Goal: Task Accomplishment & Management: Manage account settings

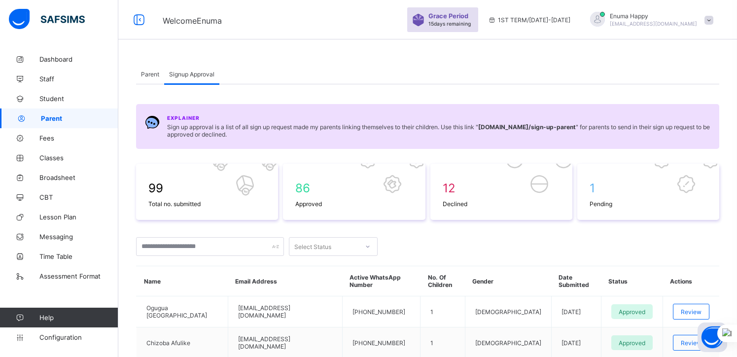
scroll to position [211, 0]
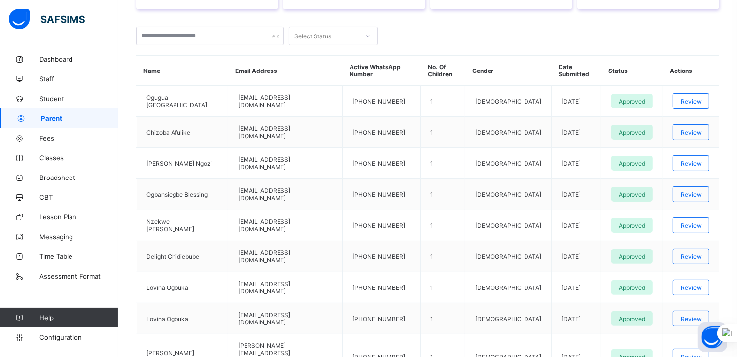
click at [50, 118] on span "Parent" at bounding box center [79, 118] width 77 height 8
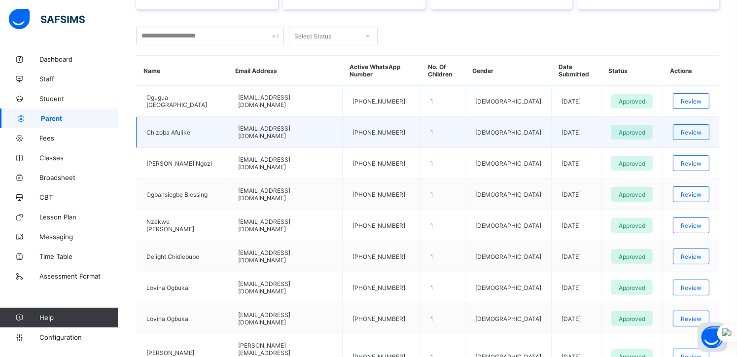
scroll to position [0, 0]
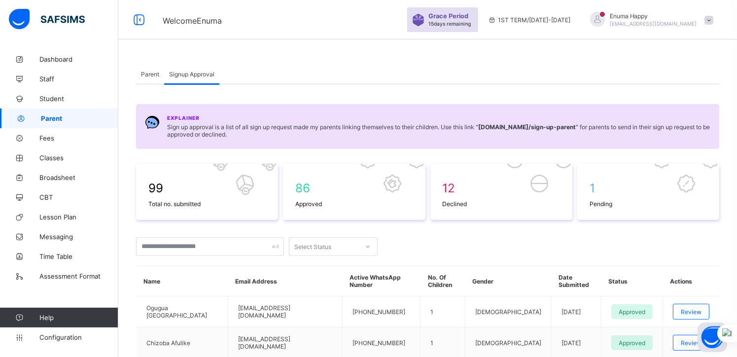
click at [150, 71] on span "Parent" at bounding box center [150, 74] width 18 height 7
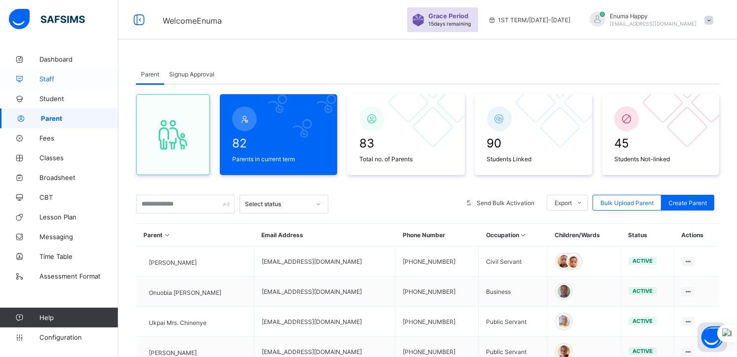
click at [47, 79] on span "Staff" at bounding box center [78, 79] width 79 height 8
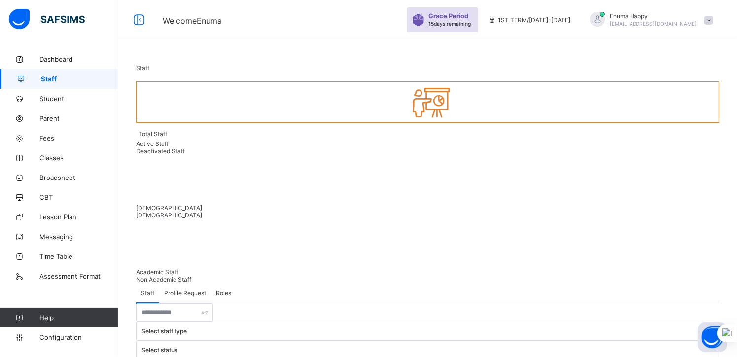
click at [186, 289] on span "Profile Request" at bounding box center [185, 292] width 42 height 7
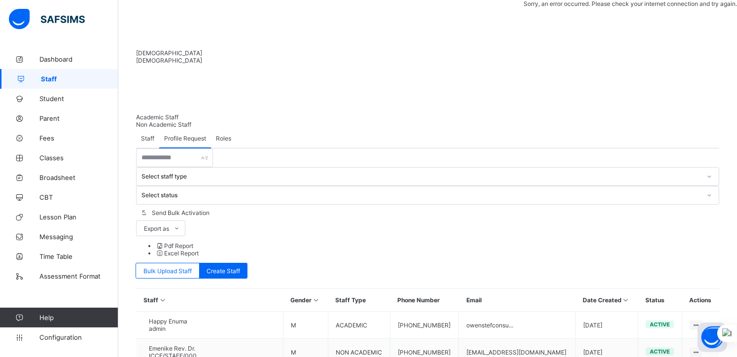
scroll to position [166, 0]
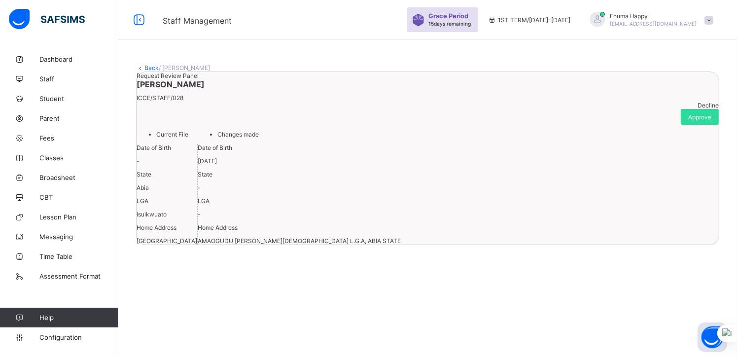
scroll to position [34, 0]
click at [688, 113] on span "Approve" at bounding box center [699, 116] width 23 height 7
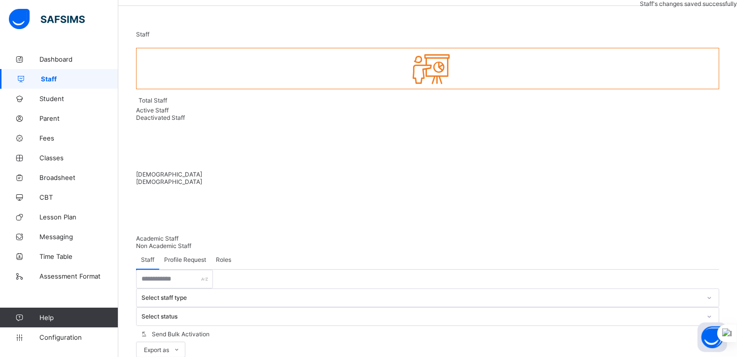
scroll to position [87, 0]
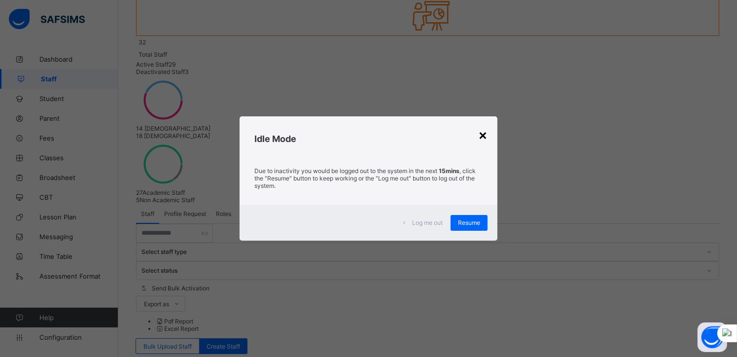
click at [486, 135] on div "×" at bounding box center [482, 134] width 9 height 17
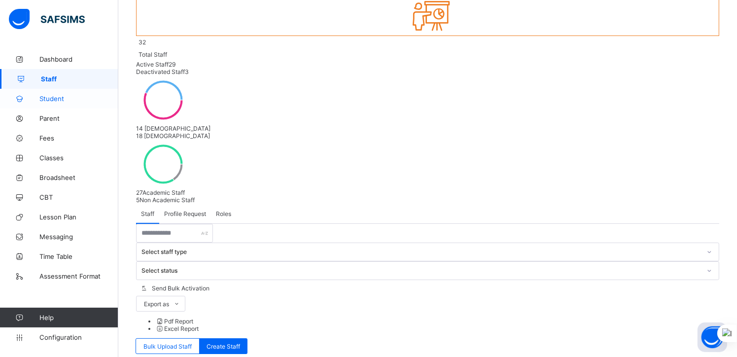
click at [48, 98] on span "Student" at bounding box center [78, 99] width 79 height 8
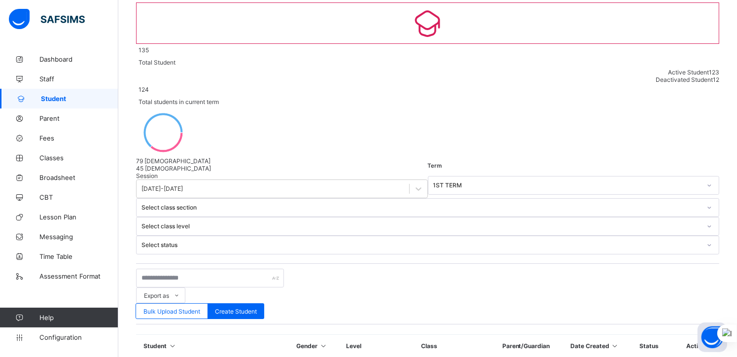
scroll to position [87, 0]
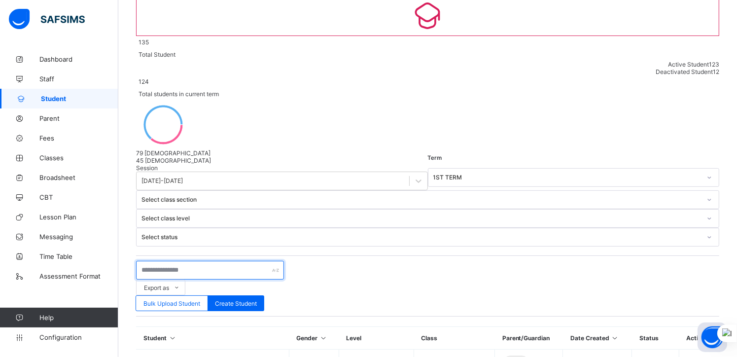
click at [184, 261] on input "text" at bounding box center [210, 270] width 148 height 19
paste input "**********"
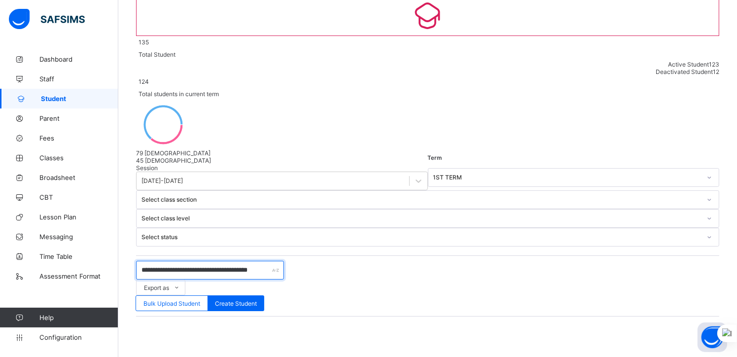
click at [195, 261] on input "**********" at bounding box center [210, 270] width 148 height 19
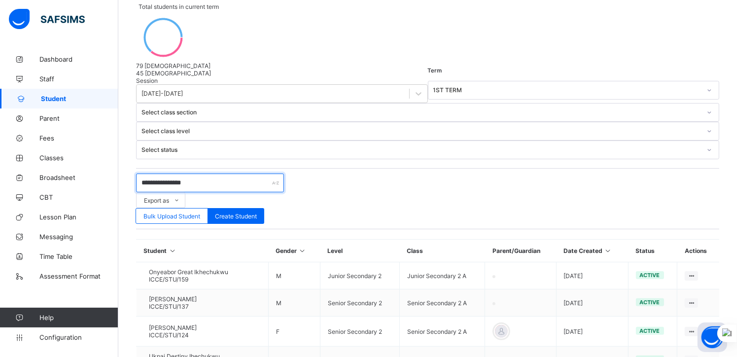
scroll to position [179, 0]
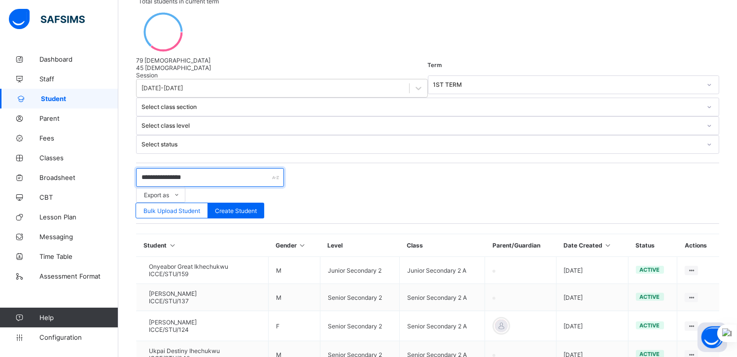
type input "**********"
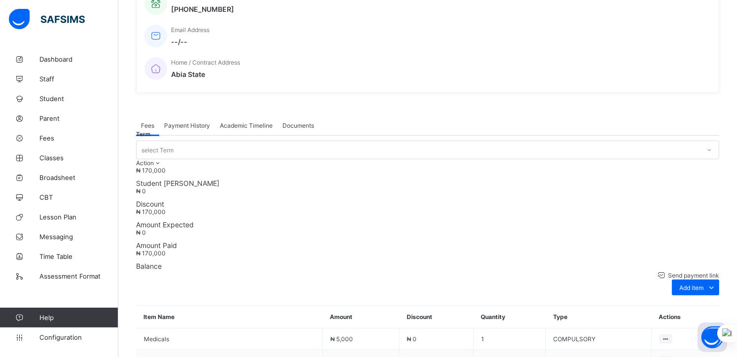
scroll to position [215, 0]
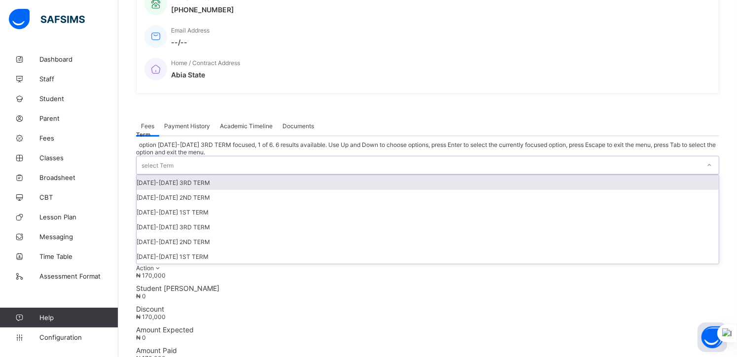
click at [707, 160] on icon at bounding box center [710, 165] width 6 height 10
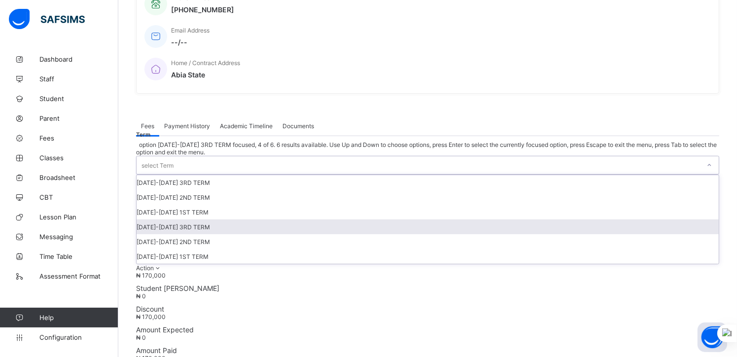
click at [609, 219] on div "2024-2025 3RD TERM" at bounding box center [428, 226] width 582 height 15
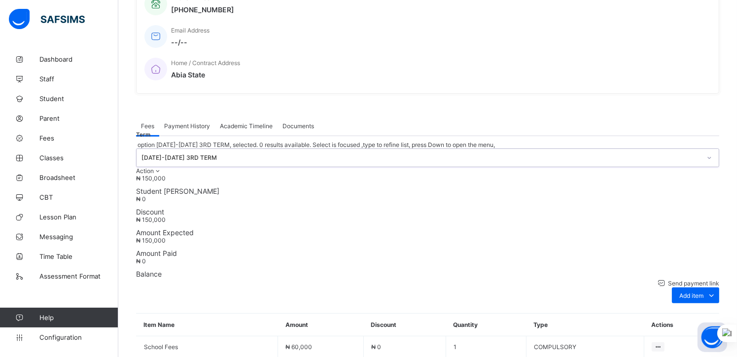
click at [701, 150] on div at bounding box center [709, 158] width 17 height 16
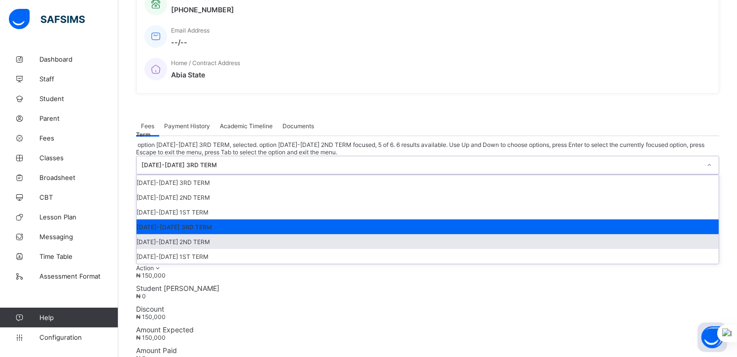
click at [636, 234] on div "2024-2025 2ND TERM" at bounding box center [428, 241] width 582 height 15
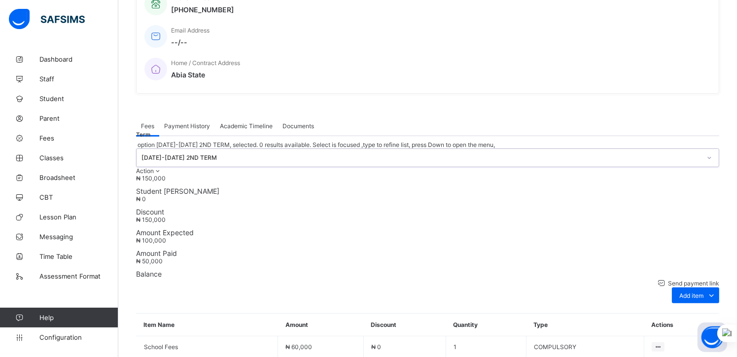
click at [701, 150] on div at bounding box center [709, 158] width 17 height 16
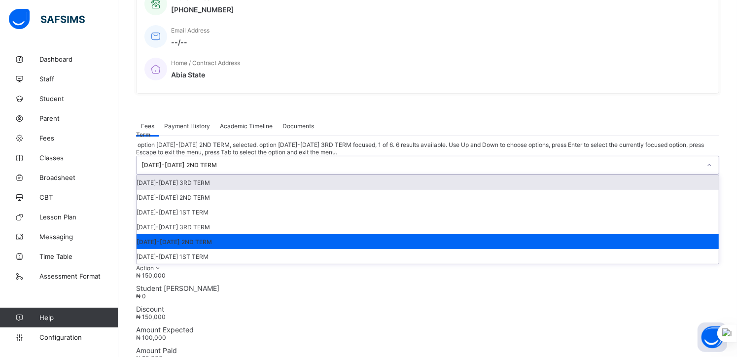
click at [621, 175] on div "2025-2026 3RD TERM" at bounding box center [428, 182] width 582 height 15
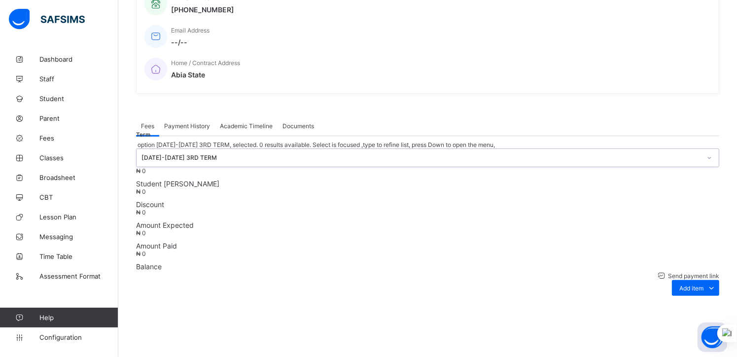
click at [674, 154] on div "2025-2026 3RD TERM" at bounding box center [422, 157] width 560 height 7
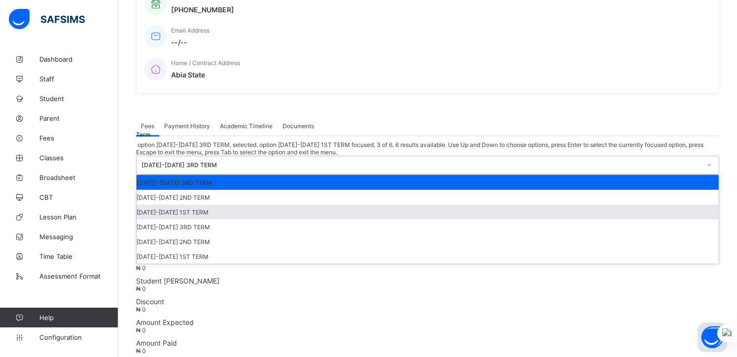
click at [645, 205] on div "2025-2026 1ST TERM" at bounding box center [428, 212] width 582 height 15
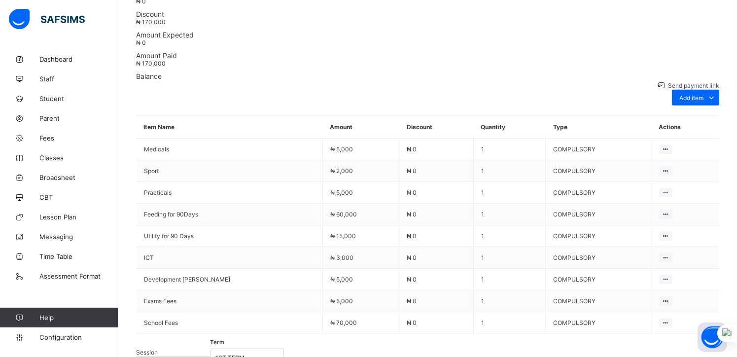
scroll to position [443, 0]
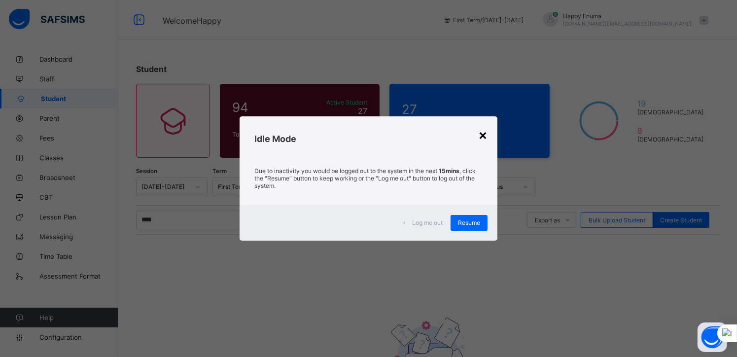
click at [487, 133] on div "×" at bounding box center [482, 134] width 9 height 17
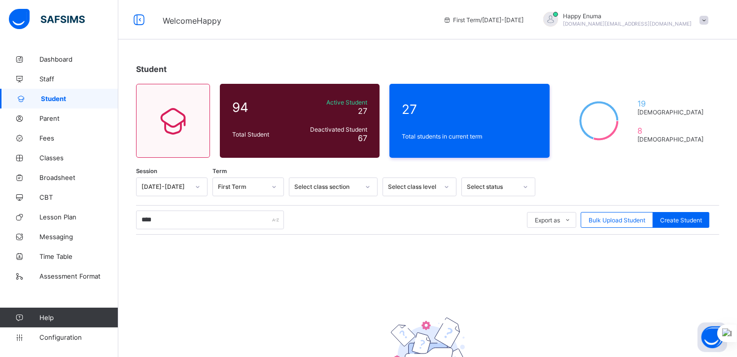
click at [51, 102] on span "Student" at bounding box center [79, 99] width 77 height 8
click at [56, 96] on span "Student" at bounding box center [79, 99] width 77 height 8
click at [49, 77] on span "Staff" at bounding box center [78, 79] width 79 height 8
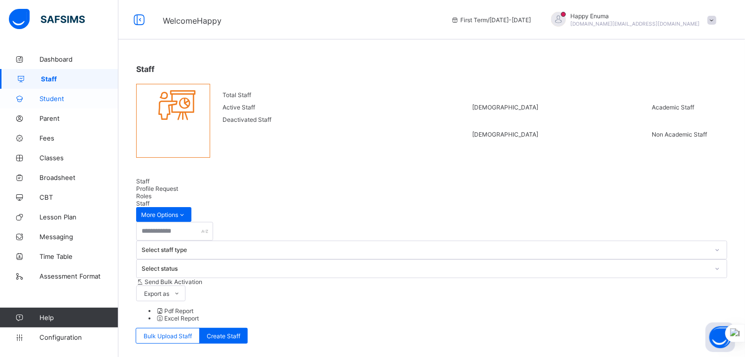
click at [49, 97] on span "Student" at bounding box center [78, 99] width 79 height 8
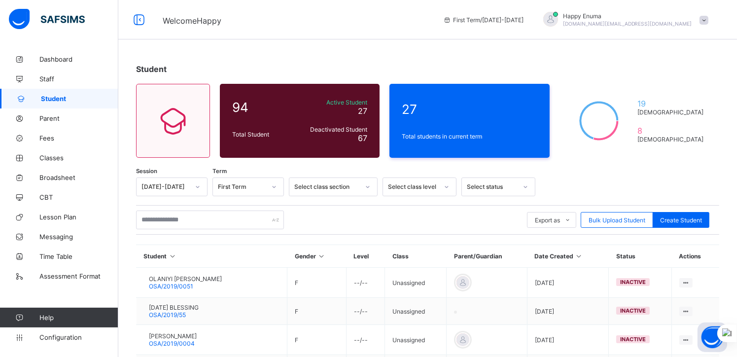
click at [523, 185] on icon at bounding box center [526, 187] width 6 height 10
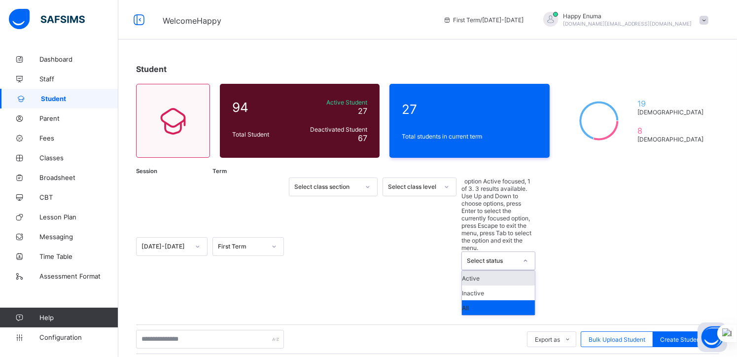
click at [475, 271] on div "Active" at bounding box center [498, 278] width 73 height 15
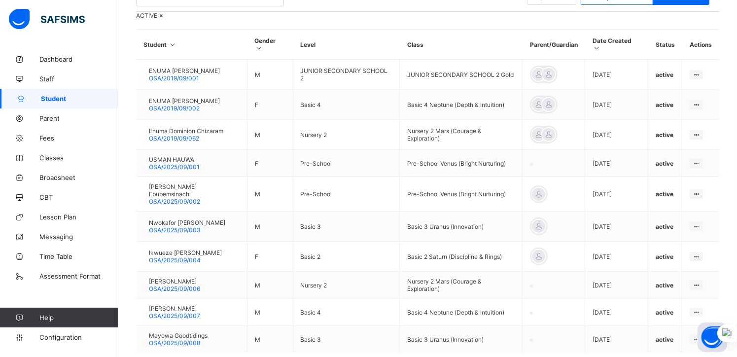
scroll to position [305, 0]
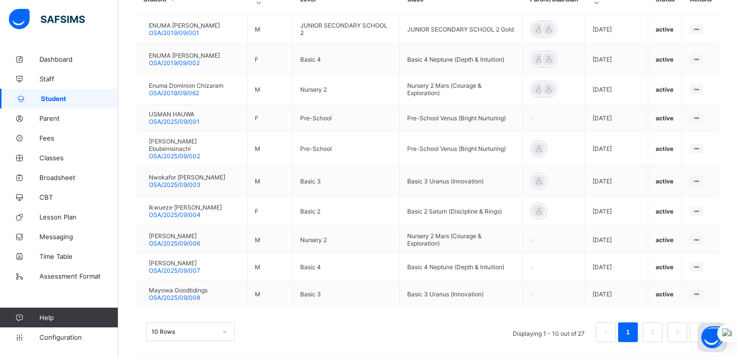
click at [223, 324] on div "10 Rows" at bounding box center [190, 331] width 89 height 19
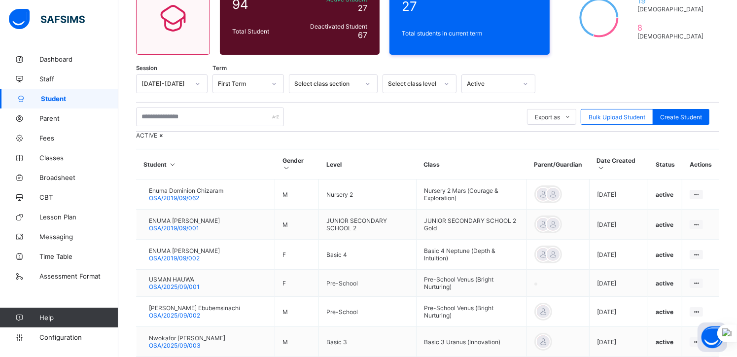
scroll to position [103, 0]
click at [166, 140] on icon at bounding box center [161, 135] width 8 height 7
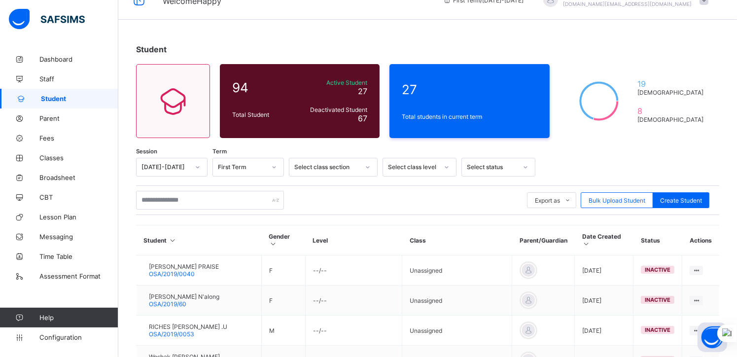
scroll to position [0, 0]
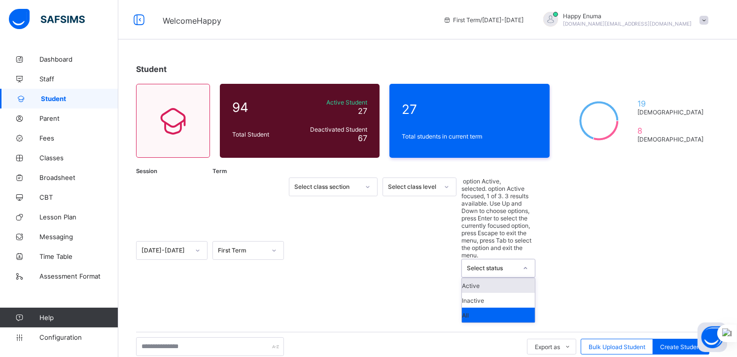
click at [525, 263] on icon at bounding box center [526, 268] width 6 height 10
click at [474, 278] on div "Active" at bounding box center [498, 285] width 73 height 15
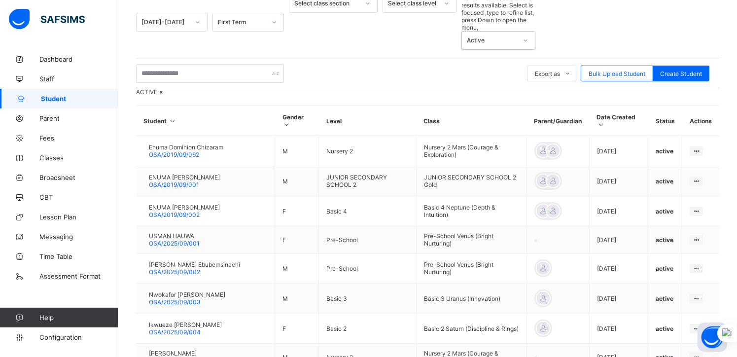
scroll to position [184, 0]
click at [46, 137] on span "Fees" at bounding box center [78, 138] width 79 height 8
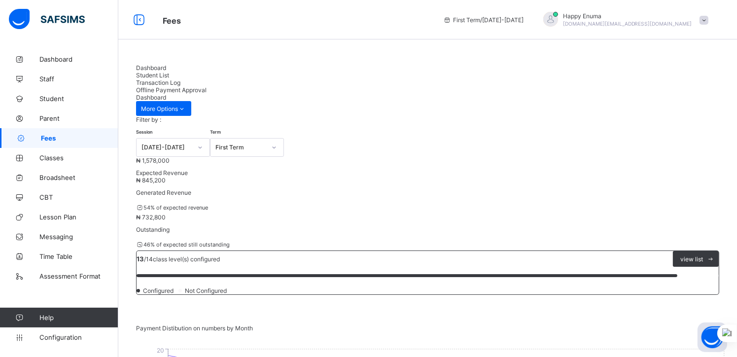
click at [169, 74] on span "Student List" at bounding box center [152, 75] width 33 height 7
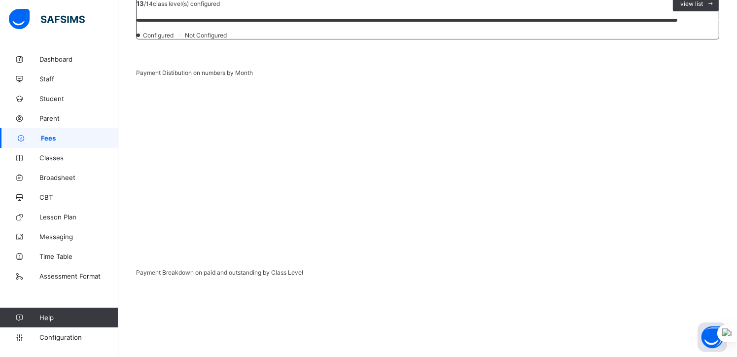
scroll to position [337, 0]
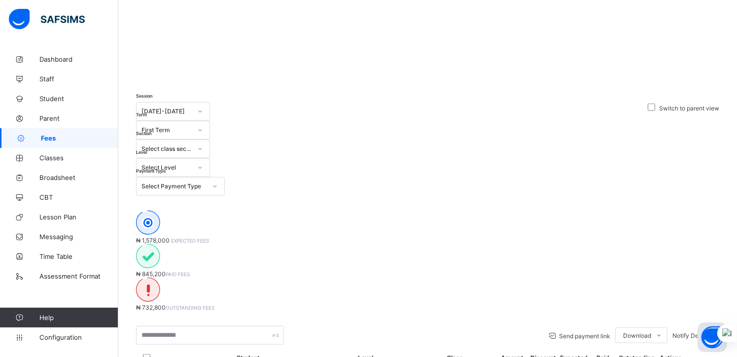
scroll to position [901, 0]
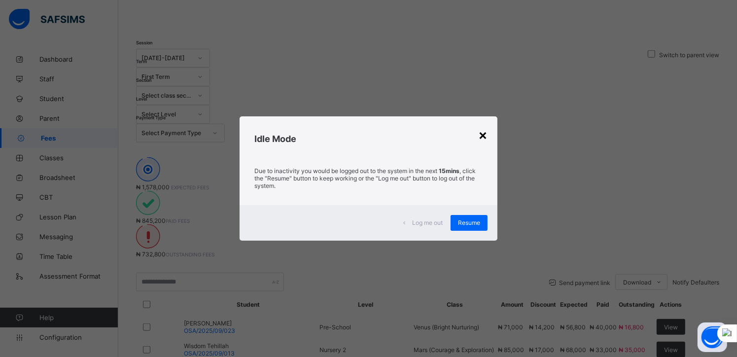
click at [486, 133] on div "×" at bounding box center [482, 134] width 9 height 17
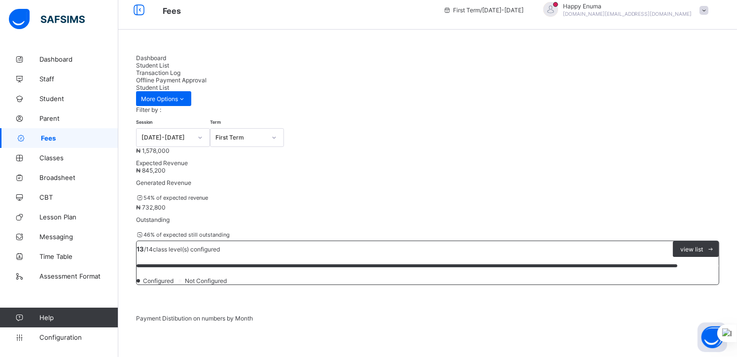
scroll to position [0, 0]
